Goal: Task Accomplishment & Management: Manage account settings

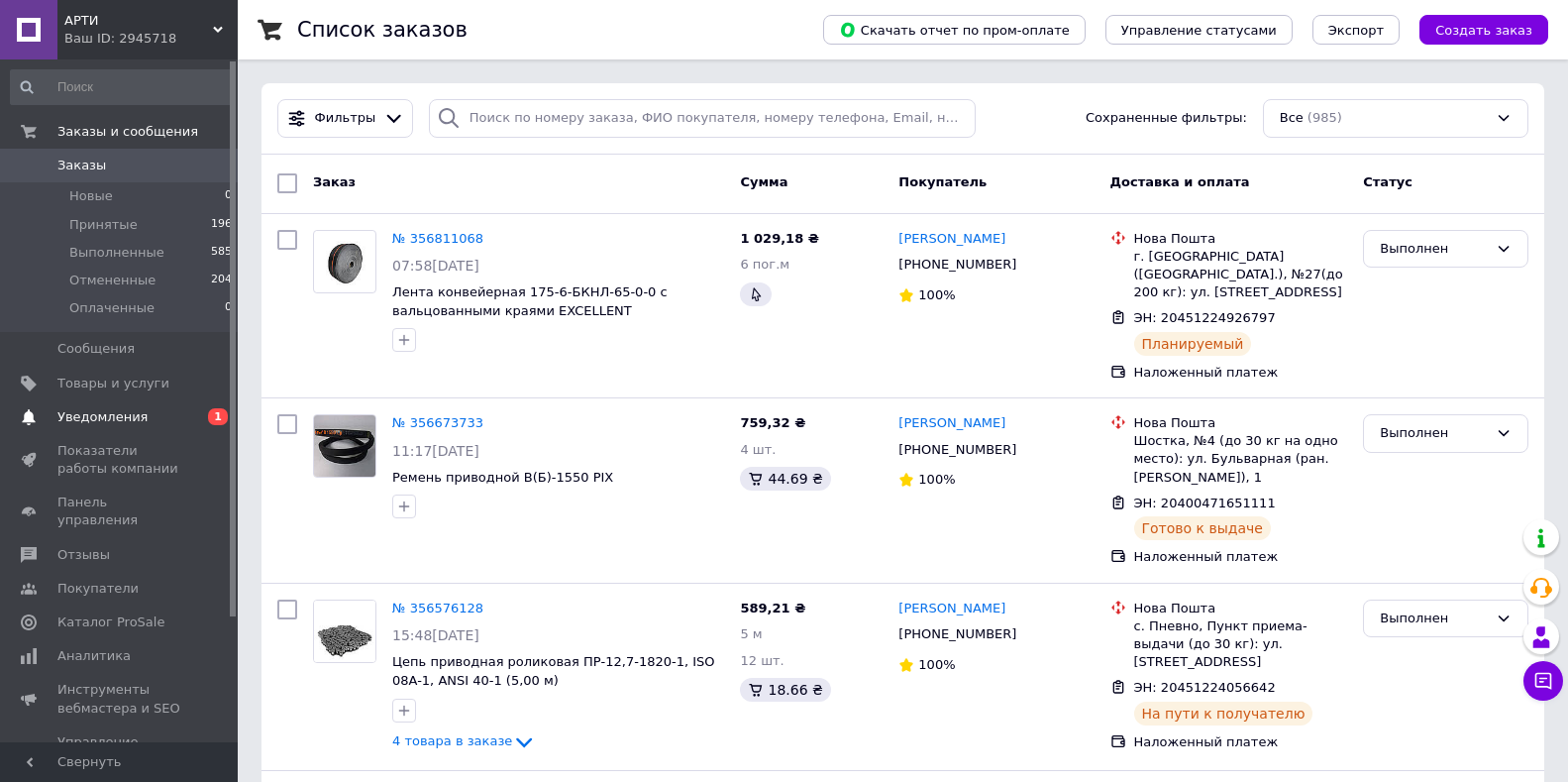
click at [101, 417] on span "Уведомления" at bounding box center [103, 417] width 91 height 18
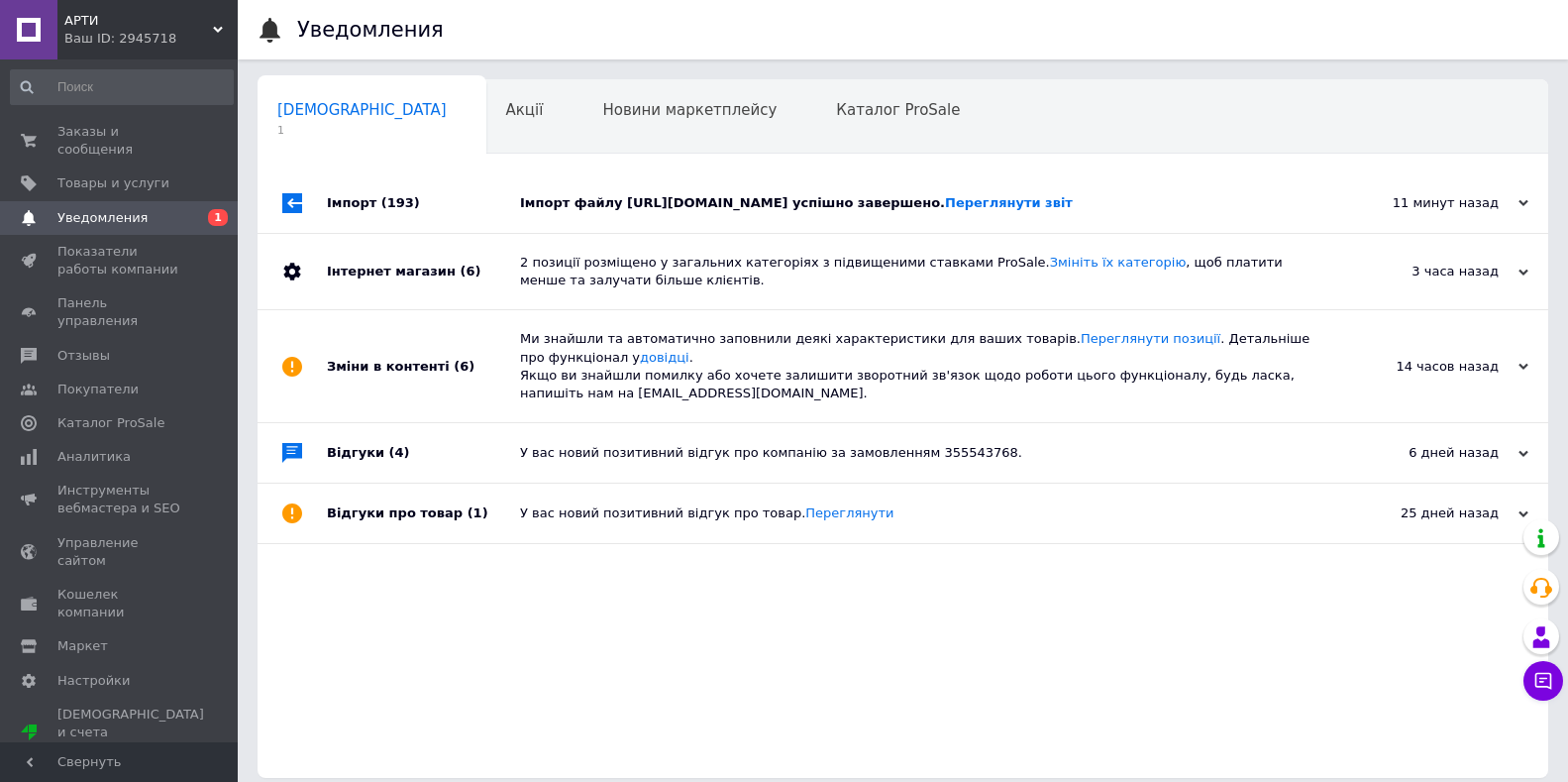
click at [748, 196] on div "Імпорт файлу [URL][DOMAIN_NAME] успішно завершено. Переглянути звіт" at bounding box center [925, 203] width 810 height 18
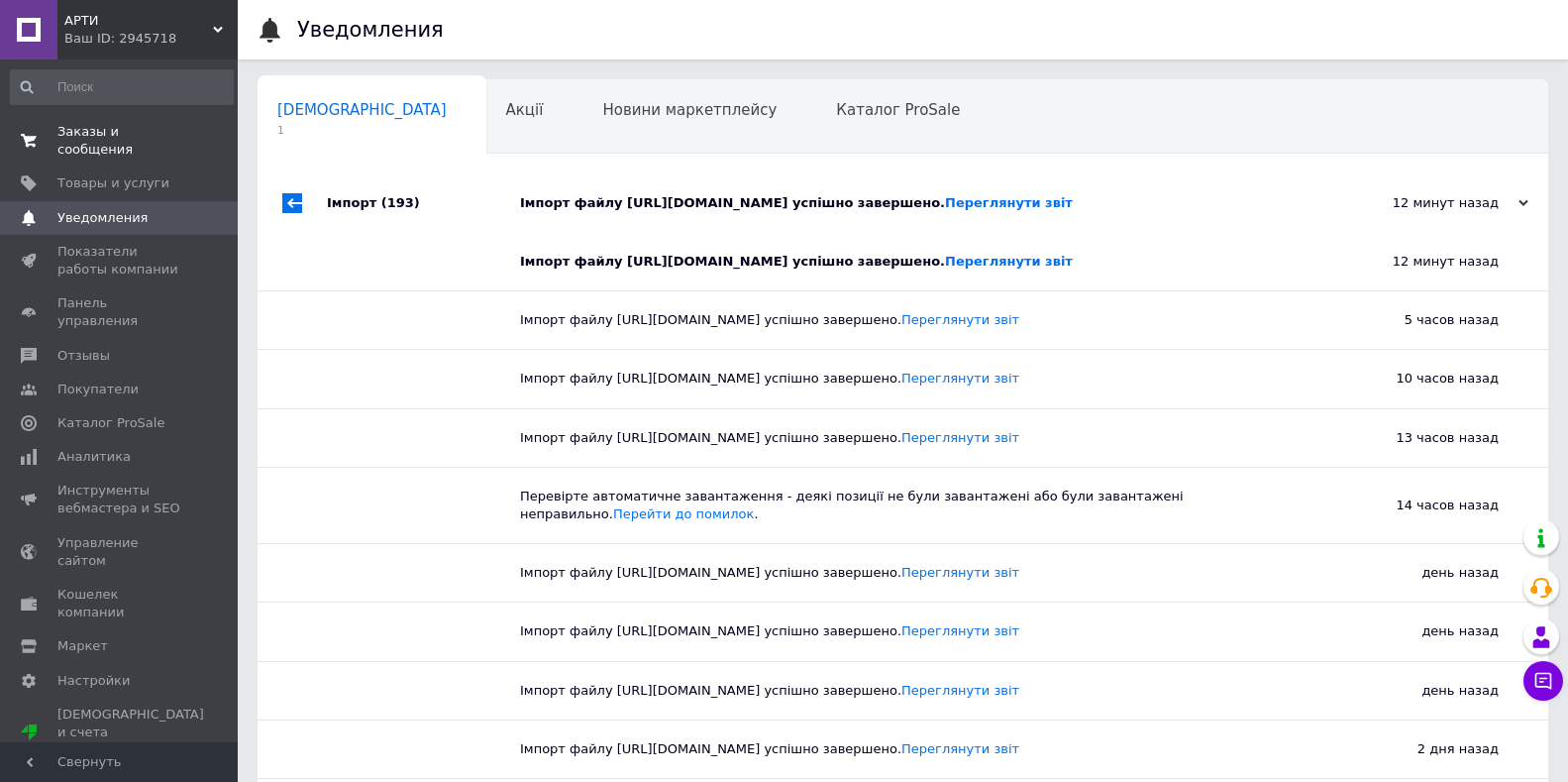
click at [107, 134] on span "Заказы и сообщения" at bounding box center [120, 140] width 125 height 36
